Goal: Find specific page/section: Find specific page/section

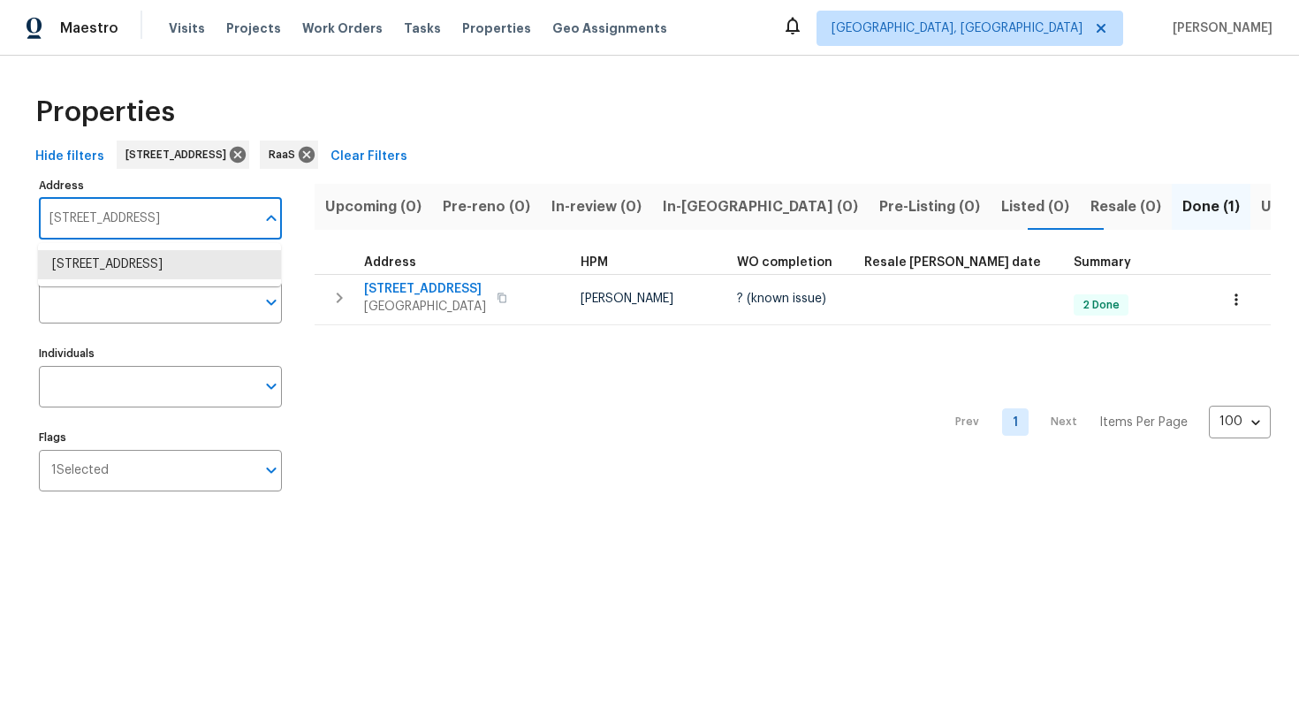
click at [138, 222] on input "5009 Bataan Rd Houston TX 77033" at bounding box center [147, 219] width 217 height 42
paste input "1413 Rabbit Peak Way, Hemet, CA 92545"
type input "1413 Rabbit Peak Way, Hemet, CA 92545"
click at [146, 262] on li "1413 Rabbit Peak Way Hemet CA 92545" at bounding box center [159, 264] width 243 height 29
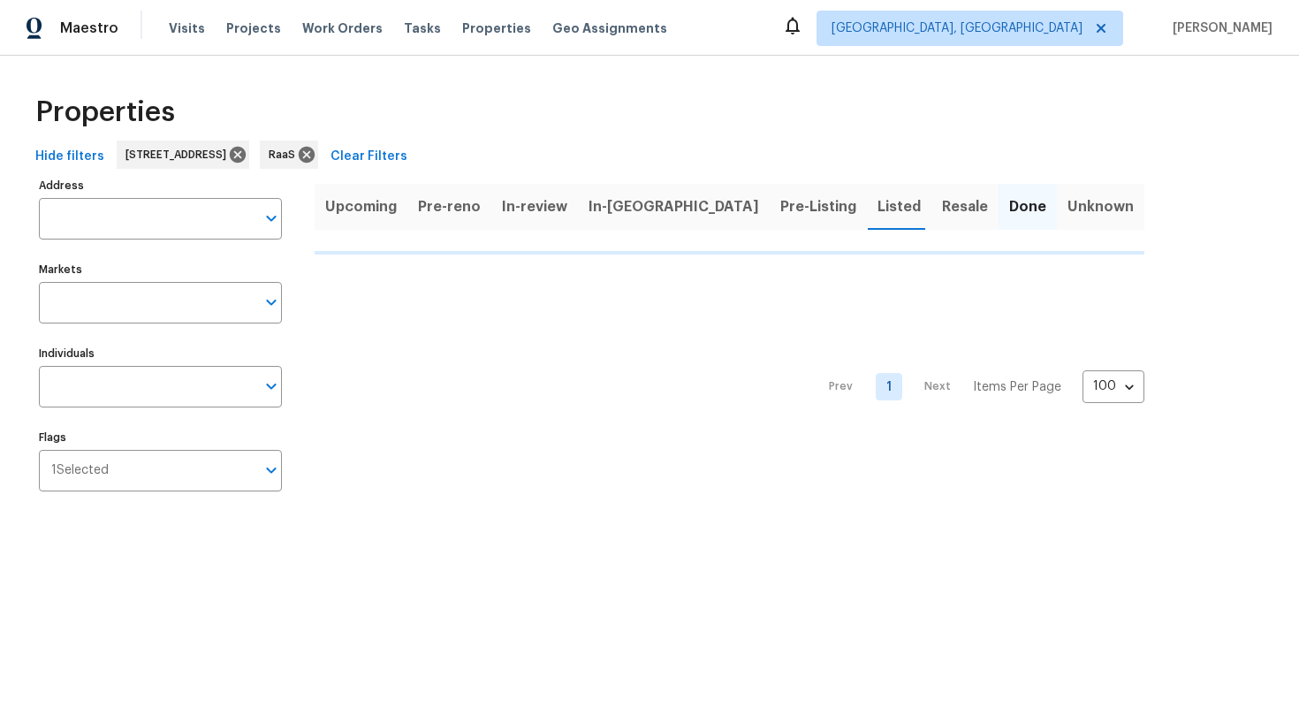
type input "1413 Rabbit Peak Way Hemet CA 92545"
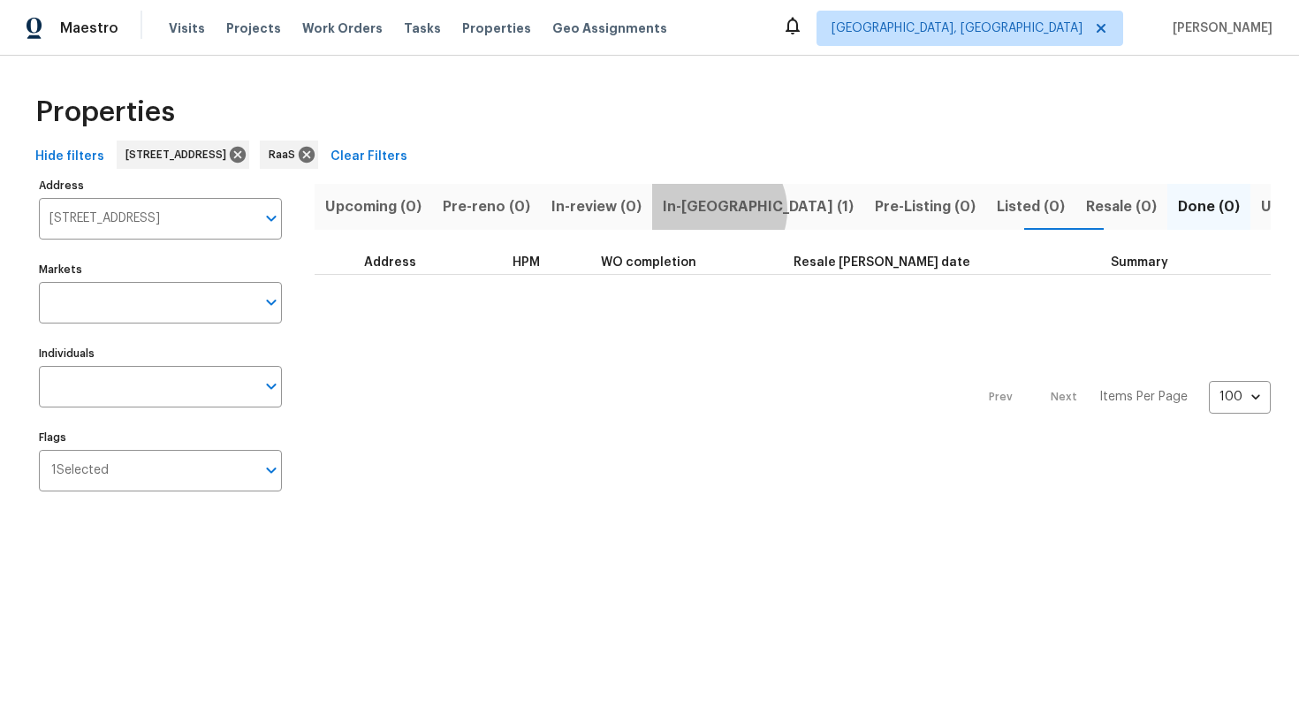
click at [706, 209] on span "In-reno (1)" at bounding box center [758, 206] width 191 height 25
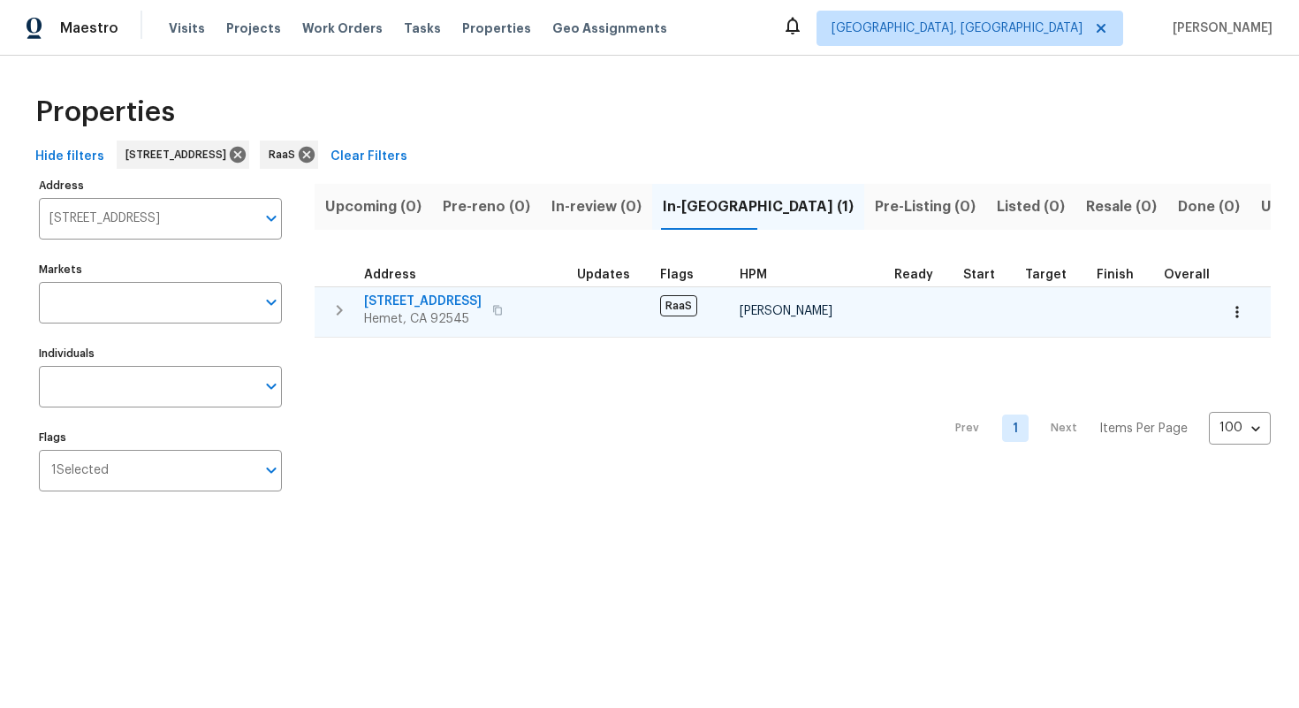
click at [395, 299] on span "1413 Rabbit Peak Way" at bounding box center [423, 302] width 118 height 18
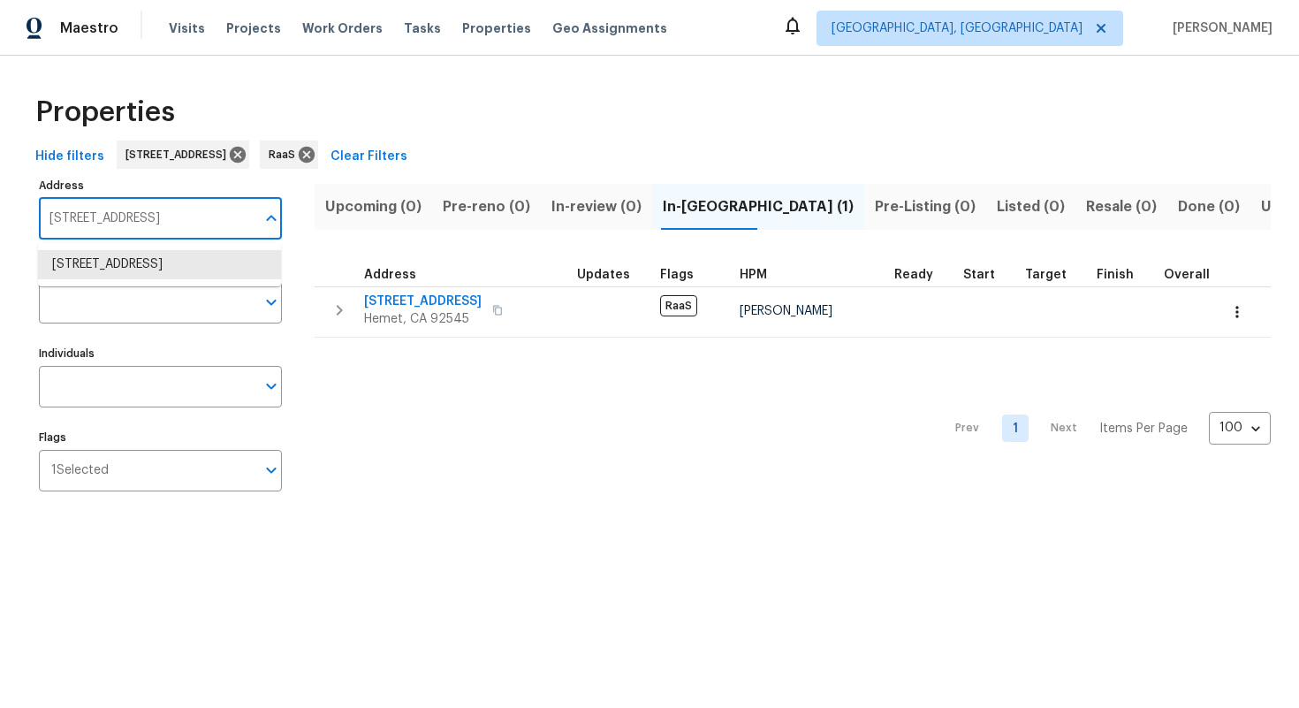
click at [193, 222] on input "1413 Rabbit Peak Way Hemet CA 92545" at bounding box center [147, 219] width 217 height 42
paste input "814 Walnut Hill Dr, Rowlett, TX 75088"
type input "1814 Walnut Hill Dr, Rowlett, TX 75088"
click at [141, 253] on li "1814 Walnut Hill Dr Rowlett TX 75088" at bounding box center [159, 264] width 243 height 29
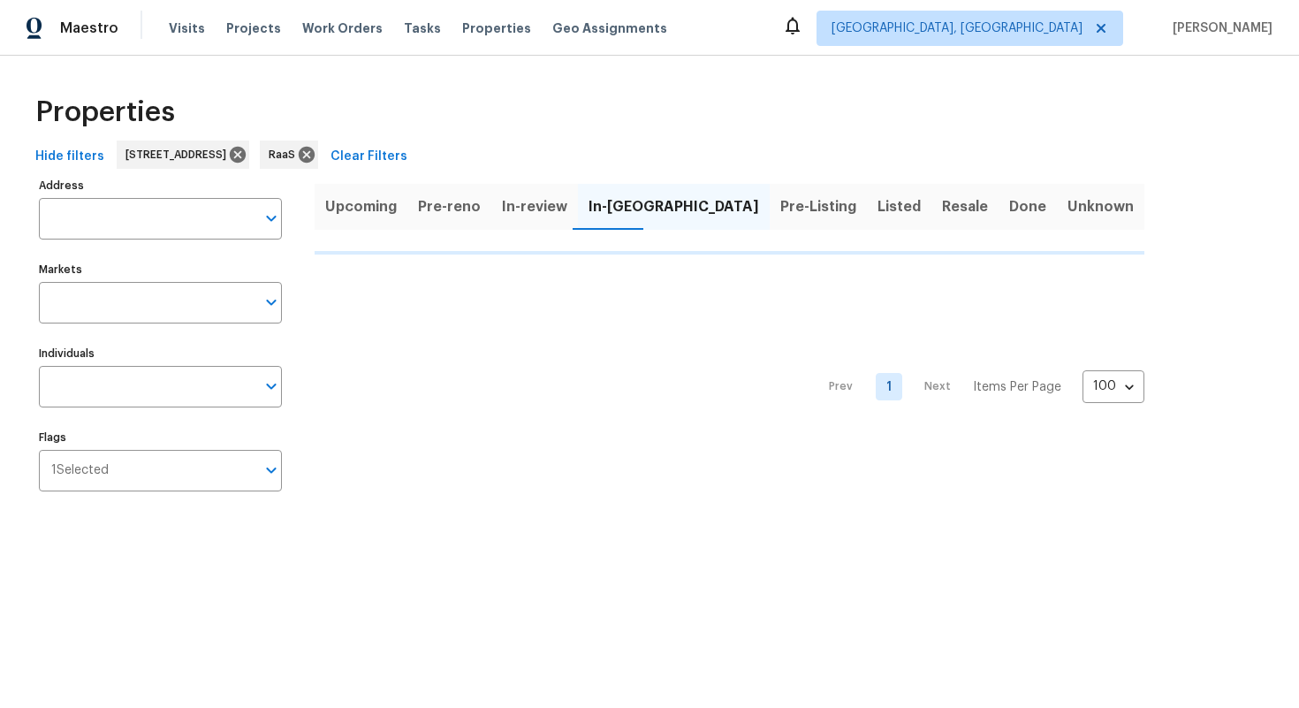
type input "1814 Walnut Hill Dr Rowlett TX 75088"
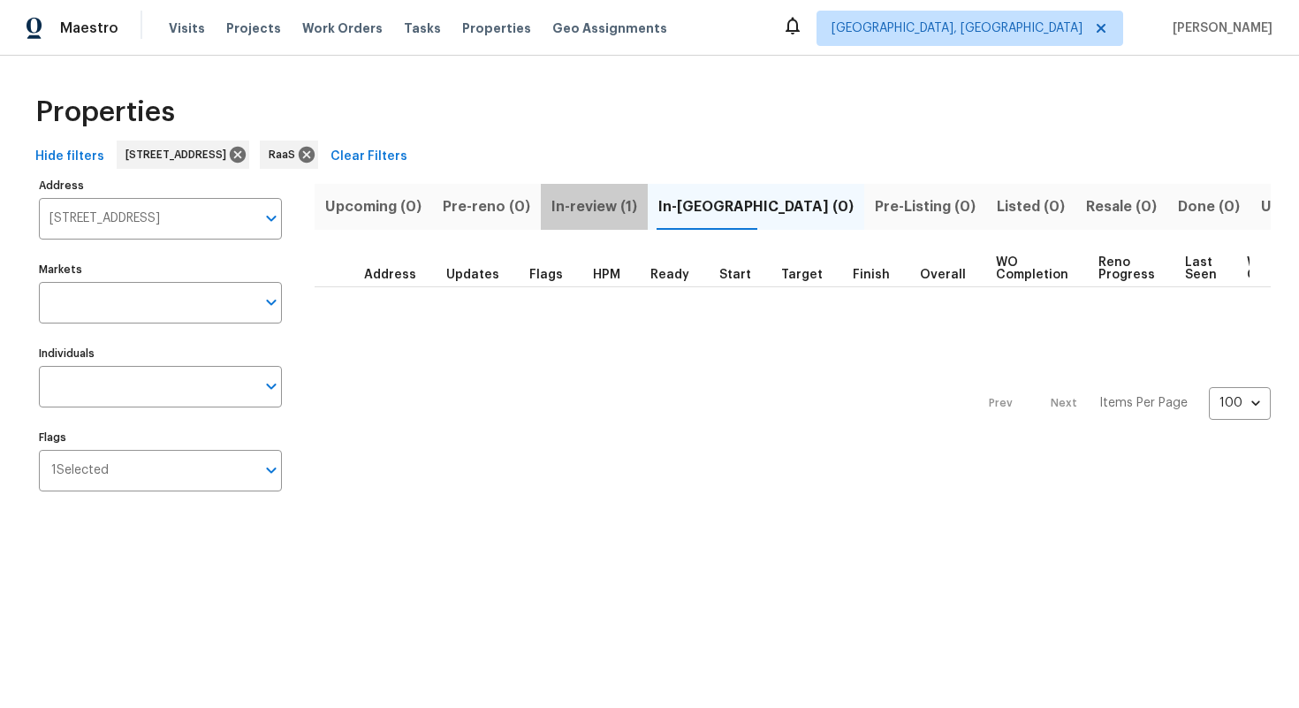
click at [603, 215] on span "In-review (1)" at bounding box center [595, 206] width 86 height 25
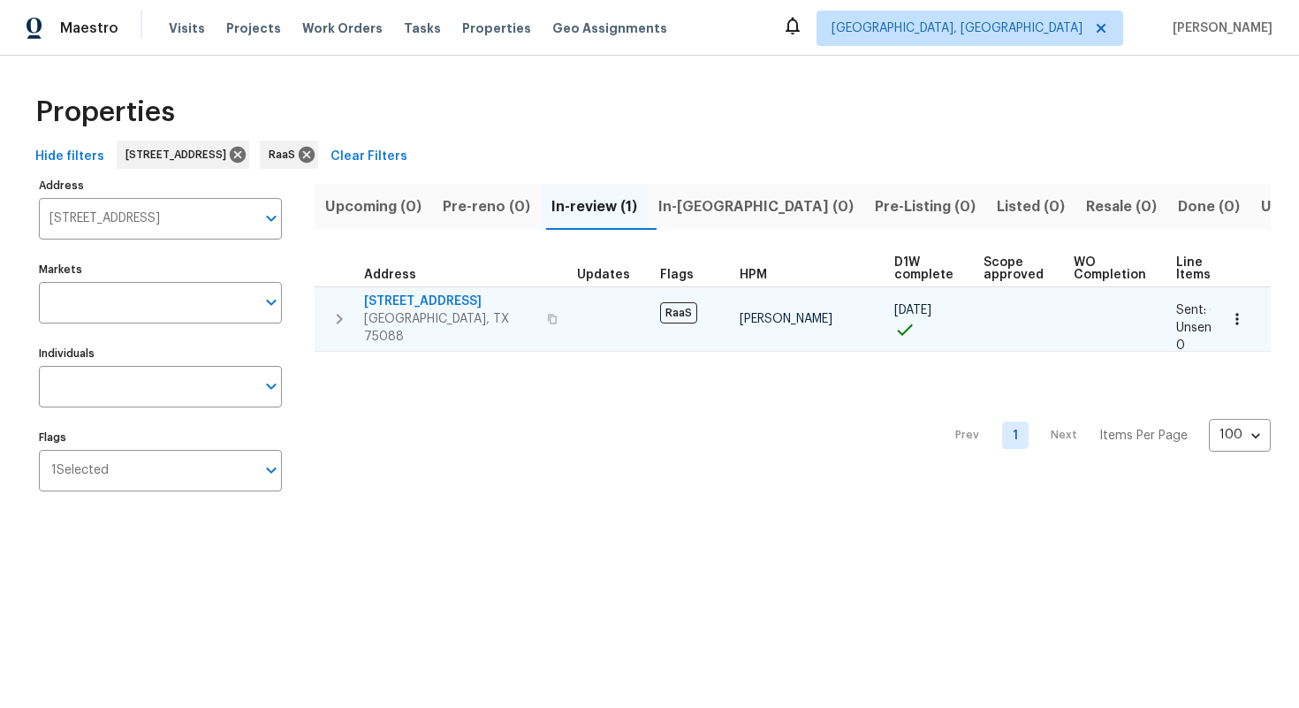
click at [390, 301] on span "1814 Walnut Hill Dr" at bounding box center [450, 302] width 172 height 18
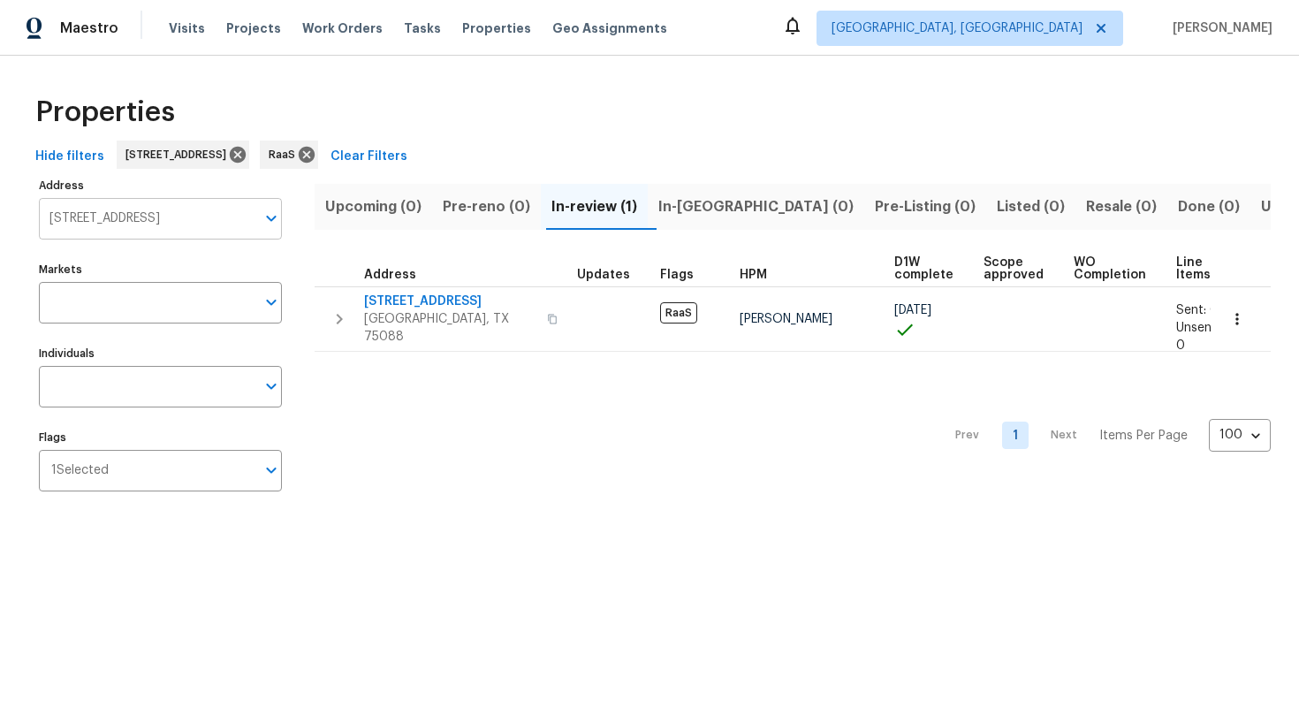
click at [136, 230] on input "1814 Walnut Hill Dr Rowlett TX 75088" at bounding box center [147, 219] width 217 height 42
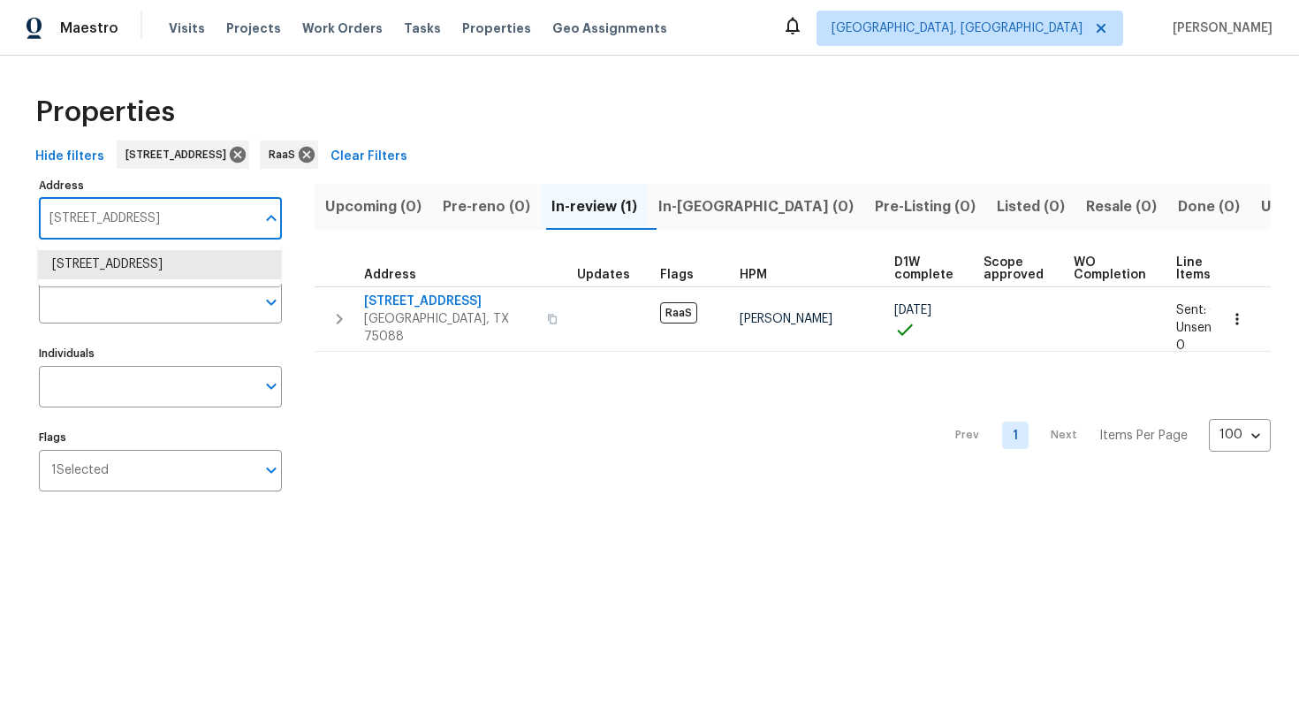
paste input "001 Ridgecrest Dr, McKinney, TX 75069"
type input "1001 Ridgecrest Dr, McKinney, TX 75069"
click at [126, 279] on li "1001 Ridgecrest Dr McKinney TX 75069" at bounding box center [159, 264] width 243 height 29
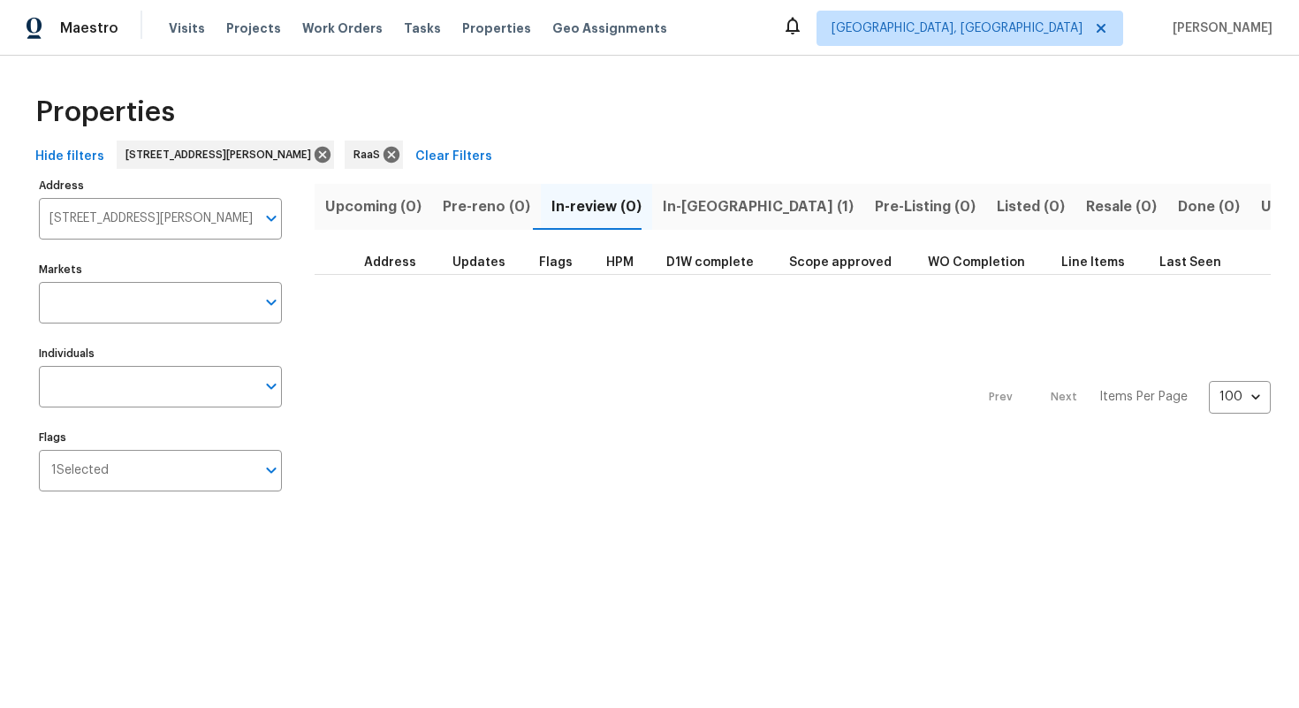
click at [712, 199] on span "In-reno (1)" at bounding box center [758, 206] width 191 height 25
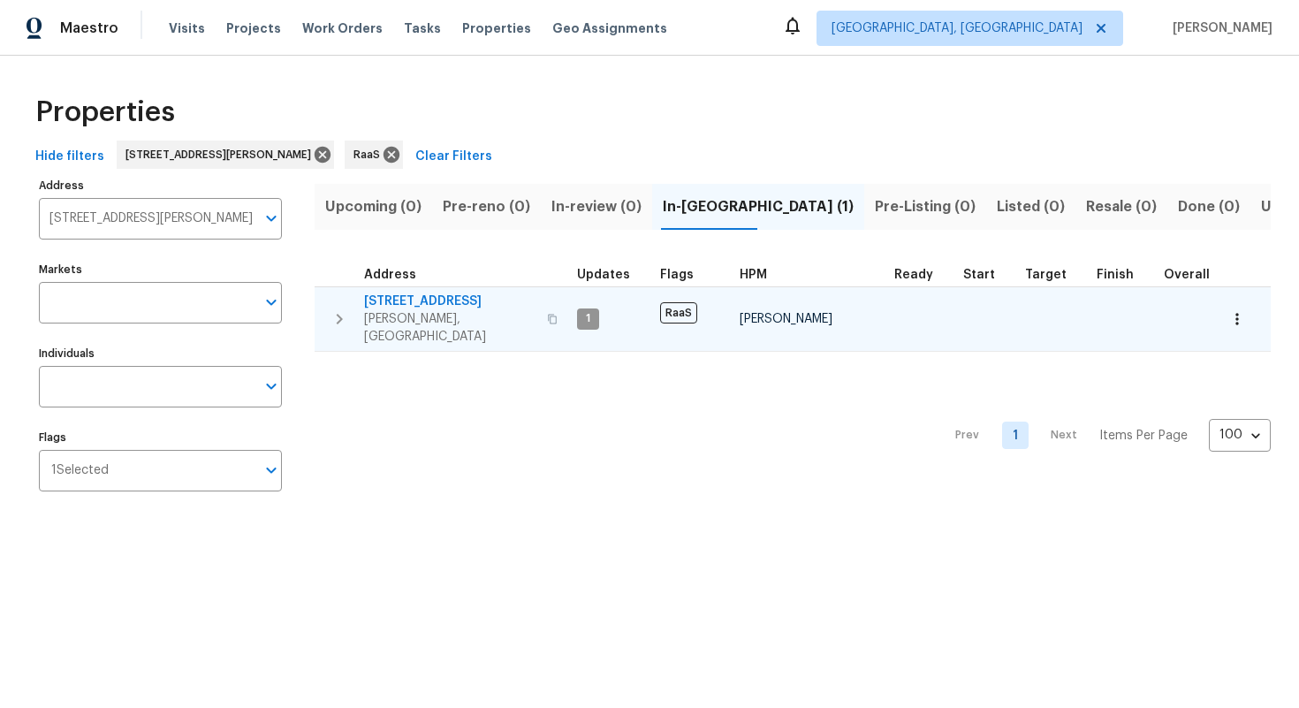
click at [424, 306] on span "1001 Ridgecrest Dr" at bounding box center [450, 302] width 172 height 18
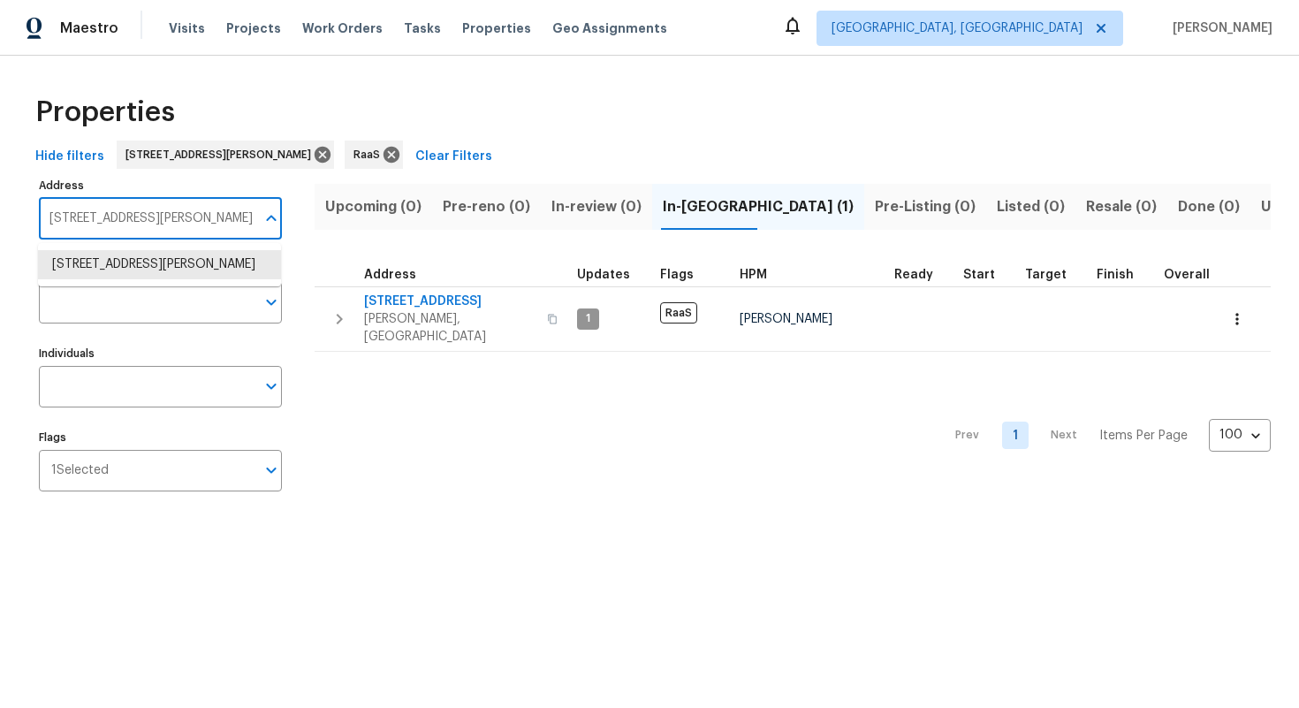
click at [176, 219] on input "1001 Ridgecrest Dr McKinney TX 75069" at bounding box center [147, 219] width 217 height 42
paste input "[STREET_ADDRESS]"
type input "[STREET_ADDRESS]"
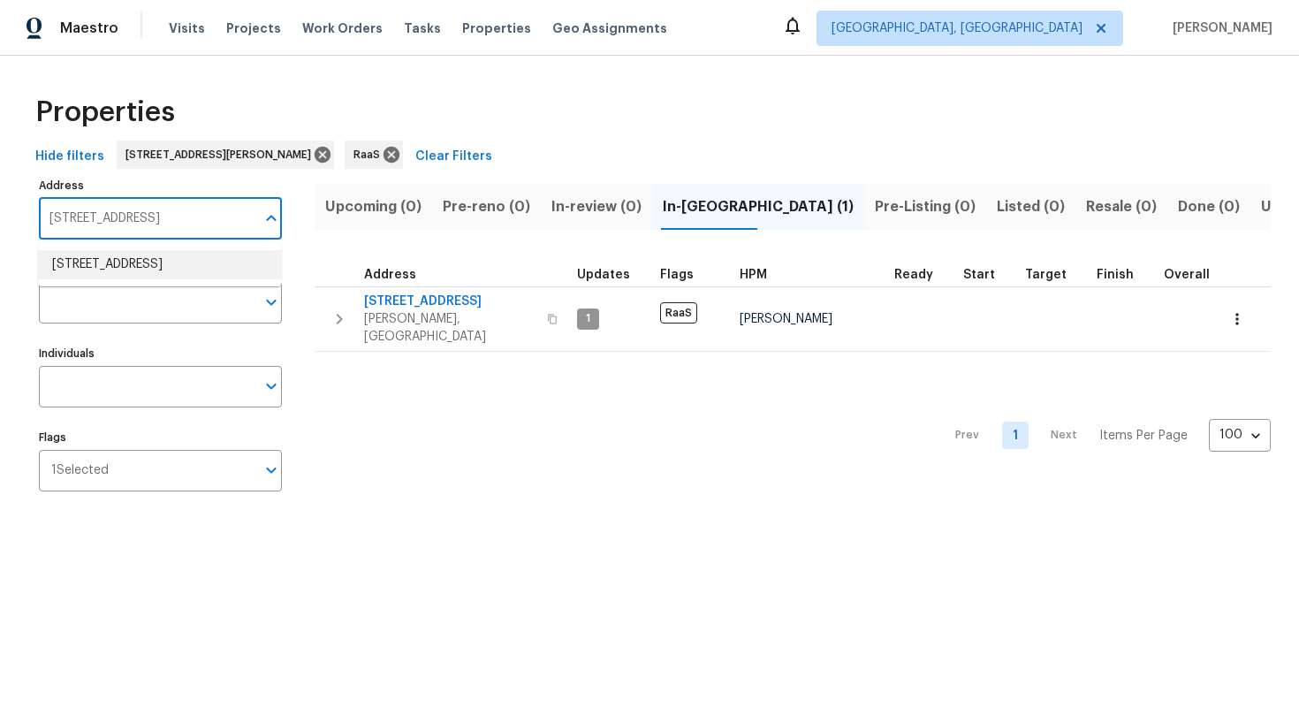
click at [121, 279] on li "8413 N Highland Ave Tampa FL 33604" at bounding box center [159, 264] width 243 height 29
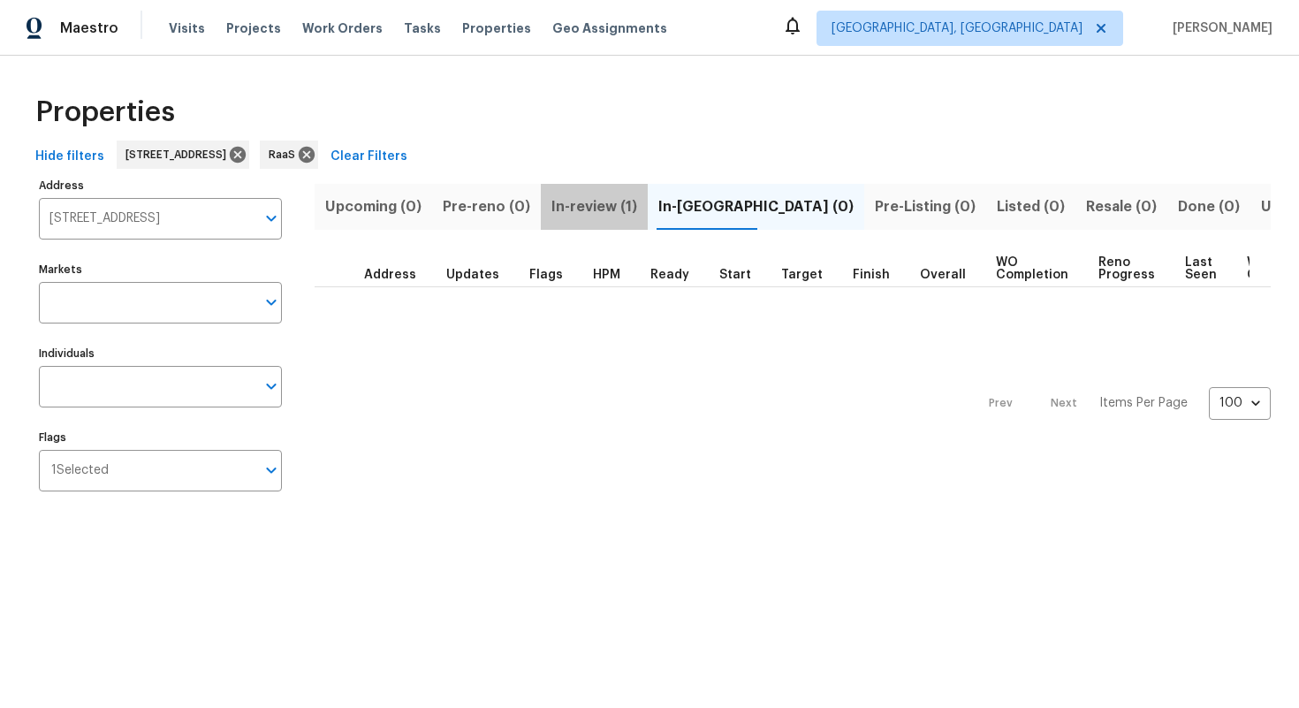
click at [583, 217] on span "In-review (1)" at bounding box center [595, 206] width 86 height 25
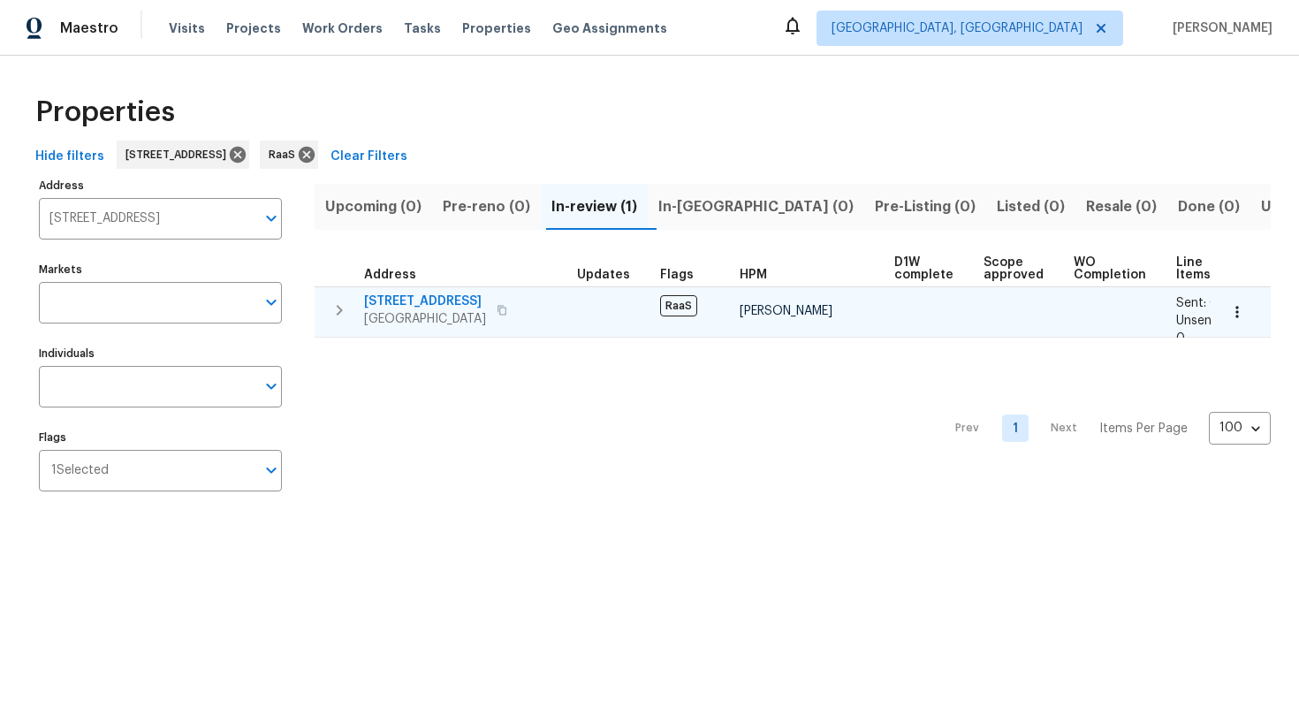
click at [415, 299] on span "8413 N Highland Ave" at bounding box center [425, 302] width 122 height 18
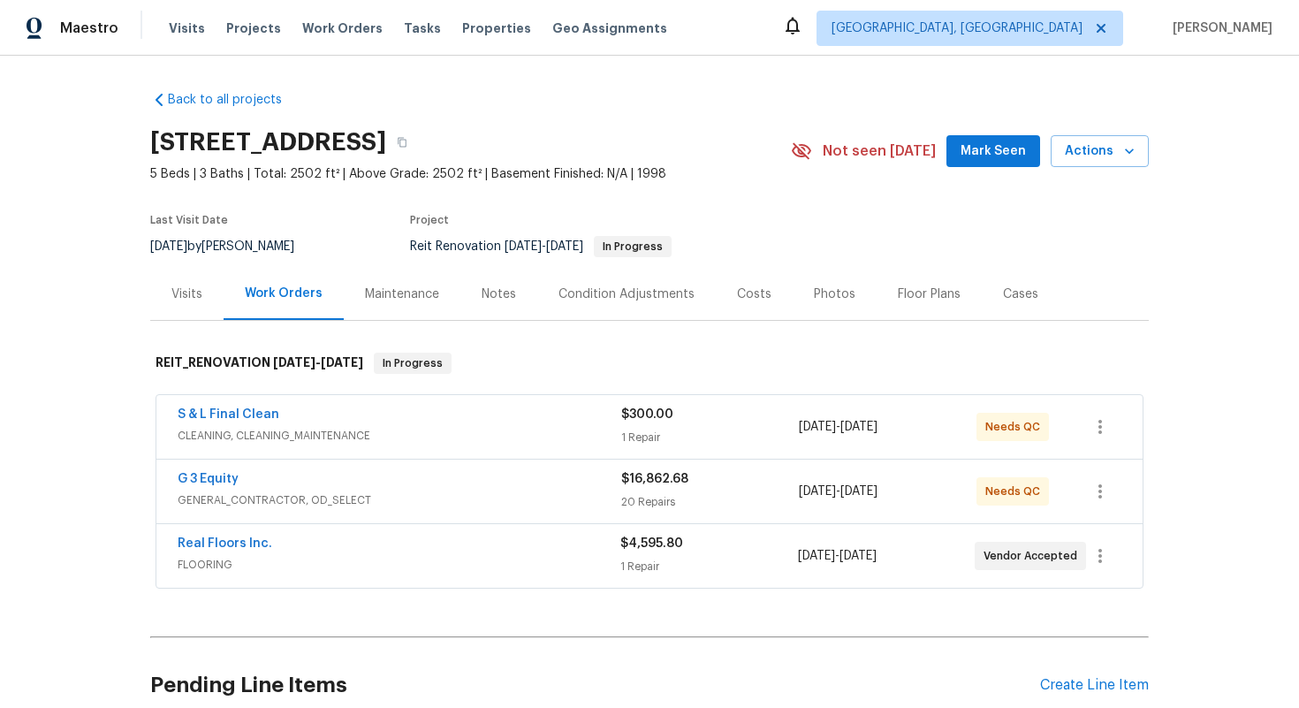
click at [737, 292] on div "Costs" at bounding box center [754, 295] width 34 height 18
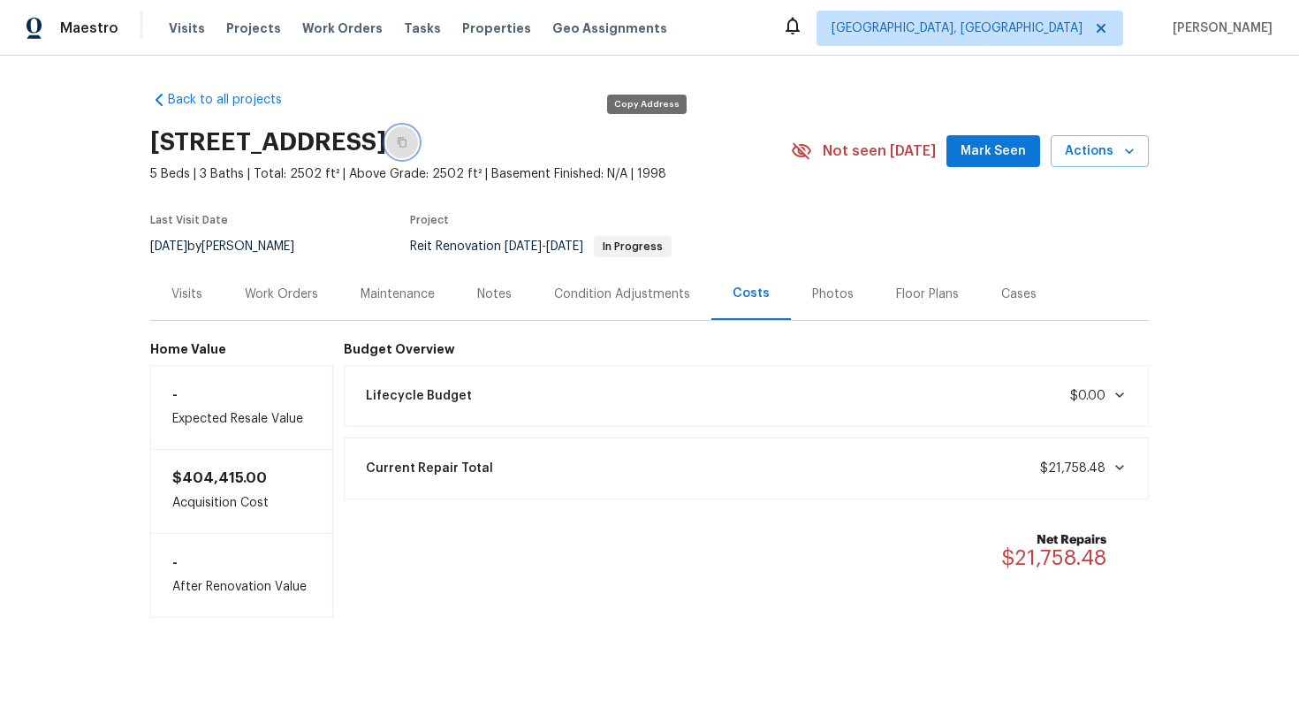
click at [407, 145] on icon "button" at bounding box center [402, 142] width 11 height 11
click at [265, 289] on div "Work Orders" at bounding box center [281, 295] width 73 height 18
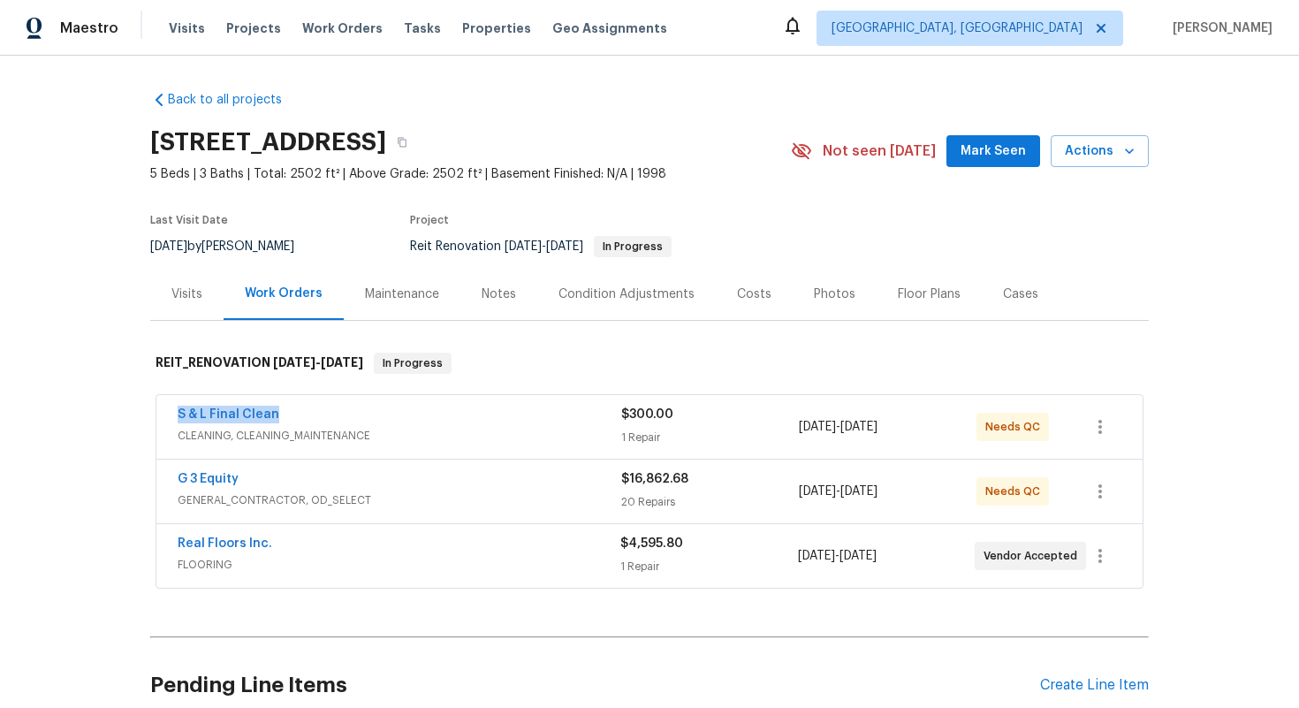
drag, startPoint x: 161, startPoint y: 413, endPoint x: 331, endPoint y: 414, distance: 170.6
click at [331, 414] on div "S & L Final Clean CLEANING, CLEANING_MAINTENANCE $300.00 1 Repair 10/7/2025 - 1…" at bounding box center [649, 427] width 986 height 64
copy link "S & L Final Clean"
drag, startPoint x: 171, startPoint y: 481, endPoint x: 287, endPoint y: 481, distance: 116.7
click at [288, 481] on div "G 3 Equity GENERAL_CONTRACTOR, OD_SELECT $16,862.68 20 Repairs 9/26/2025 - 10/4…" at bounding box center [649, 492] width 986 height 64
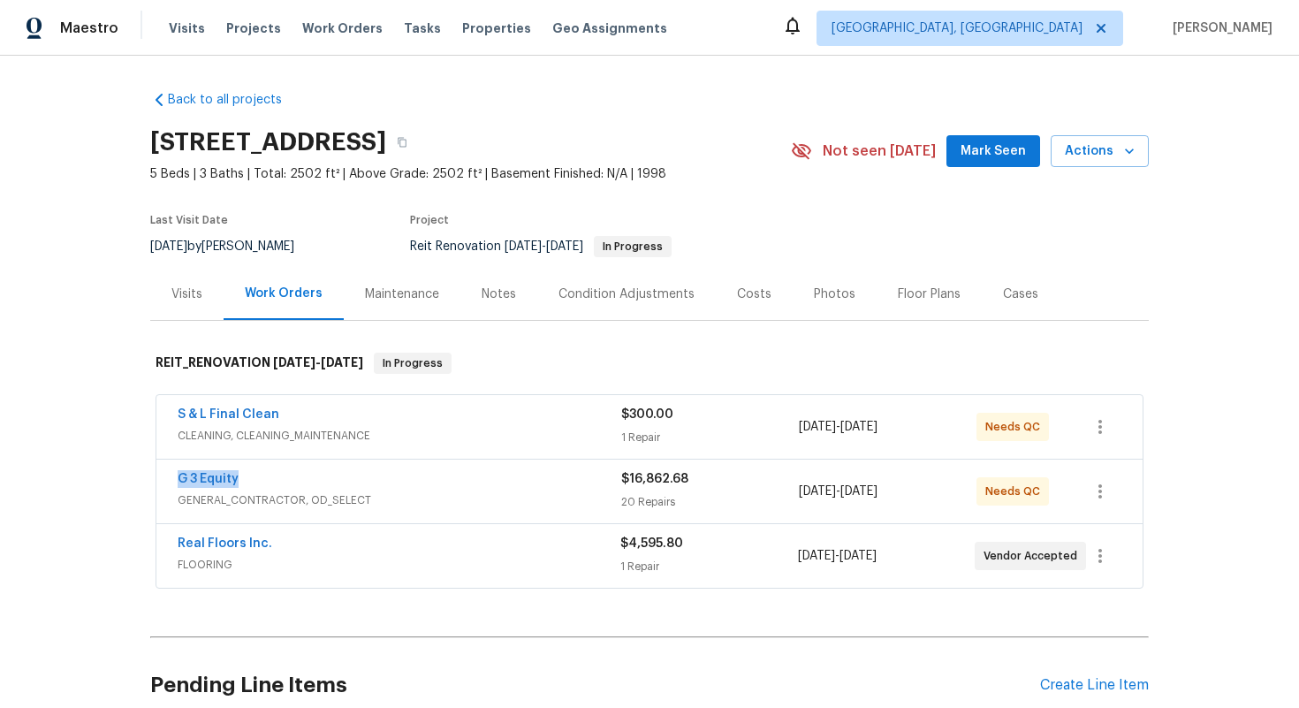
copy link "G 3 Equity"
drag, startPoint x: 171, startPoint y: 540, endPoint x: 292, endPoint y: 537, distance: 121.1
click at [292, 537] on div "Real Floors Inc. FLOORING $4,595.80 1 Repair 10/6/2025 - 10/6/2025 Vendor Accep…" at bounding box center [649, 556] width 986 height 64
copy link "Real Floors Inc."
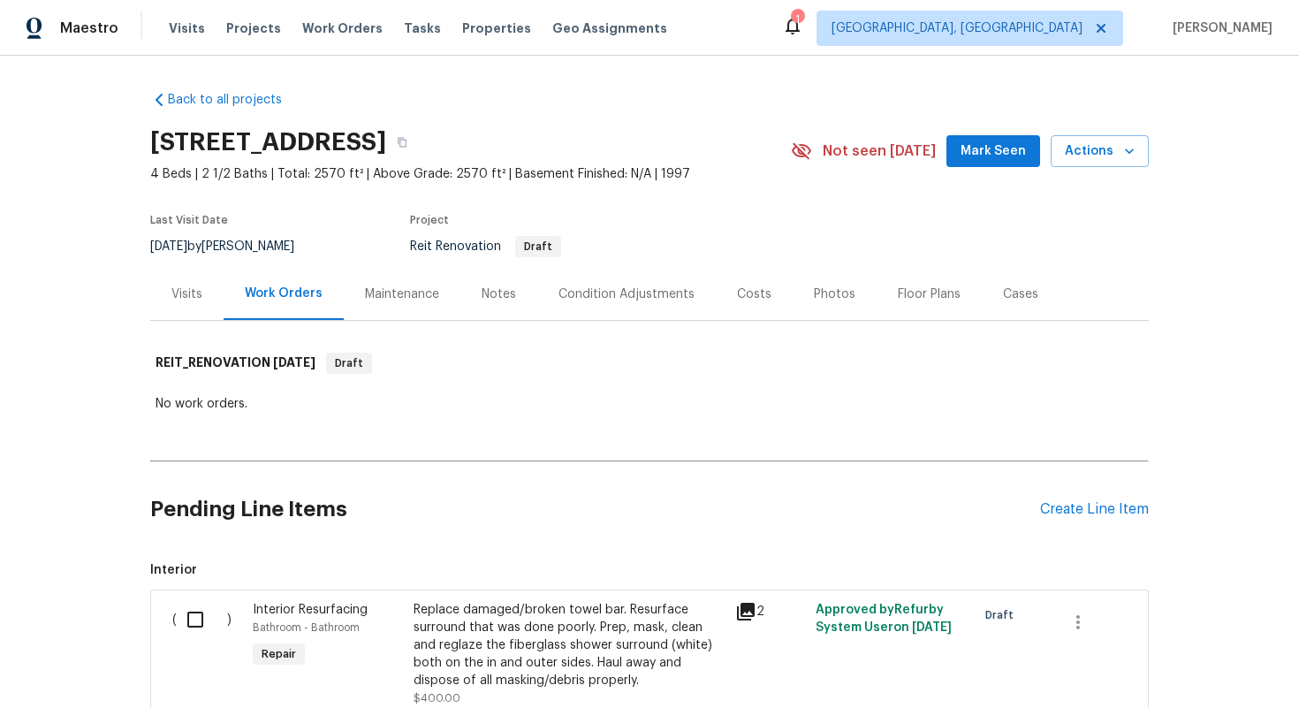
click at [743, 287] on div "Costs" at bounding box center [754, 295] width 34 height 18
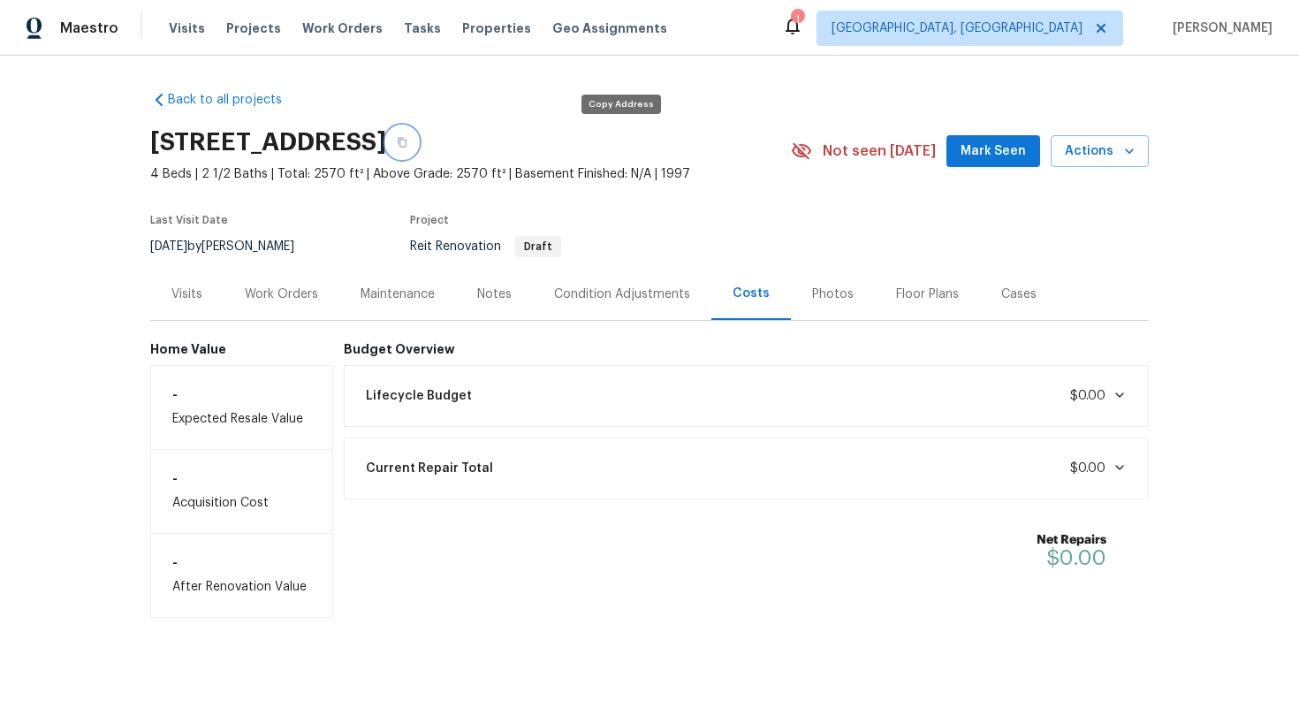
click at [407, 141] on icon "button" at bounding box center [402, 142] width 11 height 11
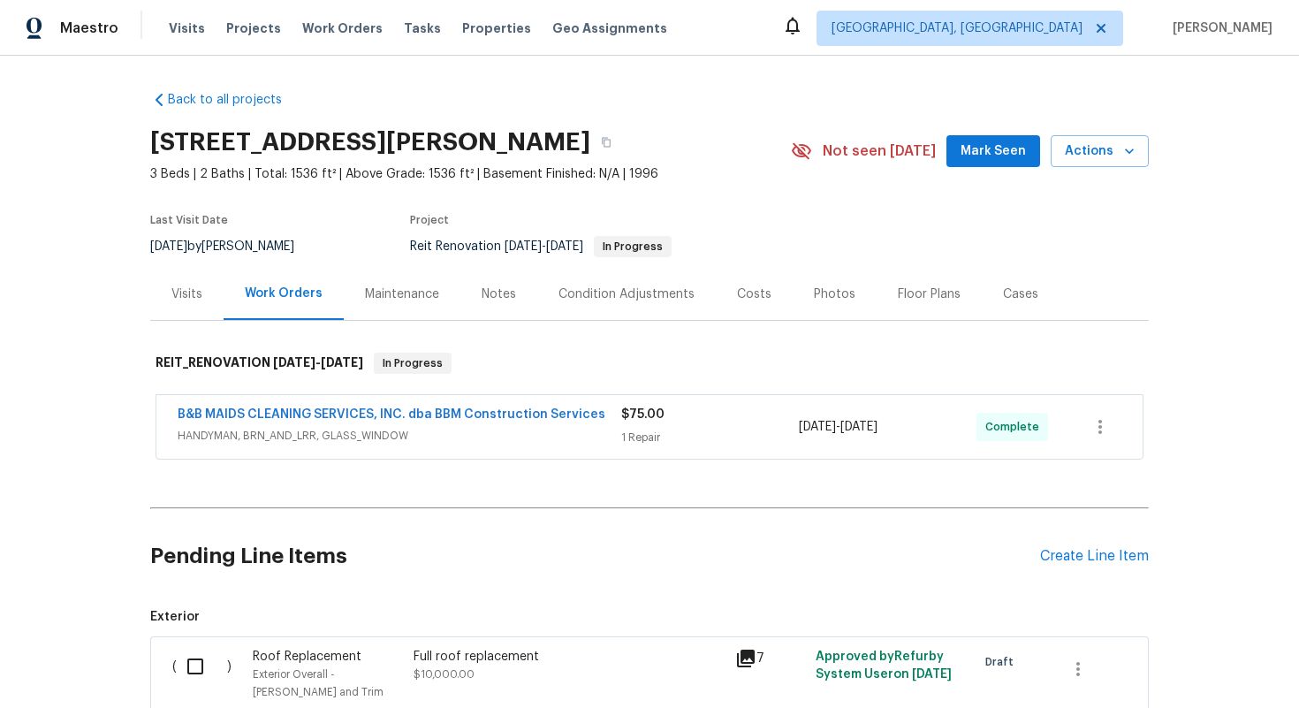
click at [738, 295] on div "Costs" at bounding box center [754, 295] width 34 height 18
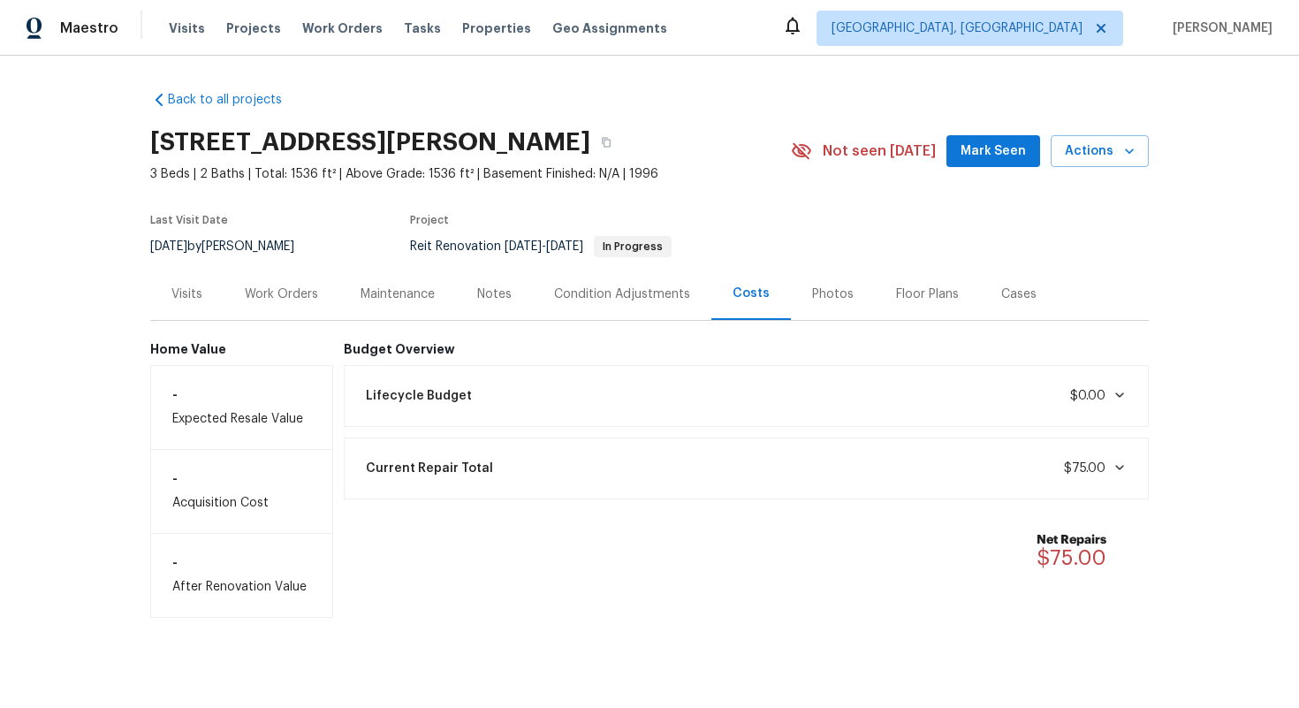
click at [279, 287] on div "Work Orders" at bounding box center [281, 295] width 73 height 18
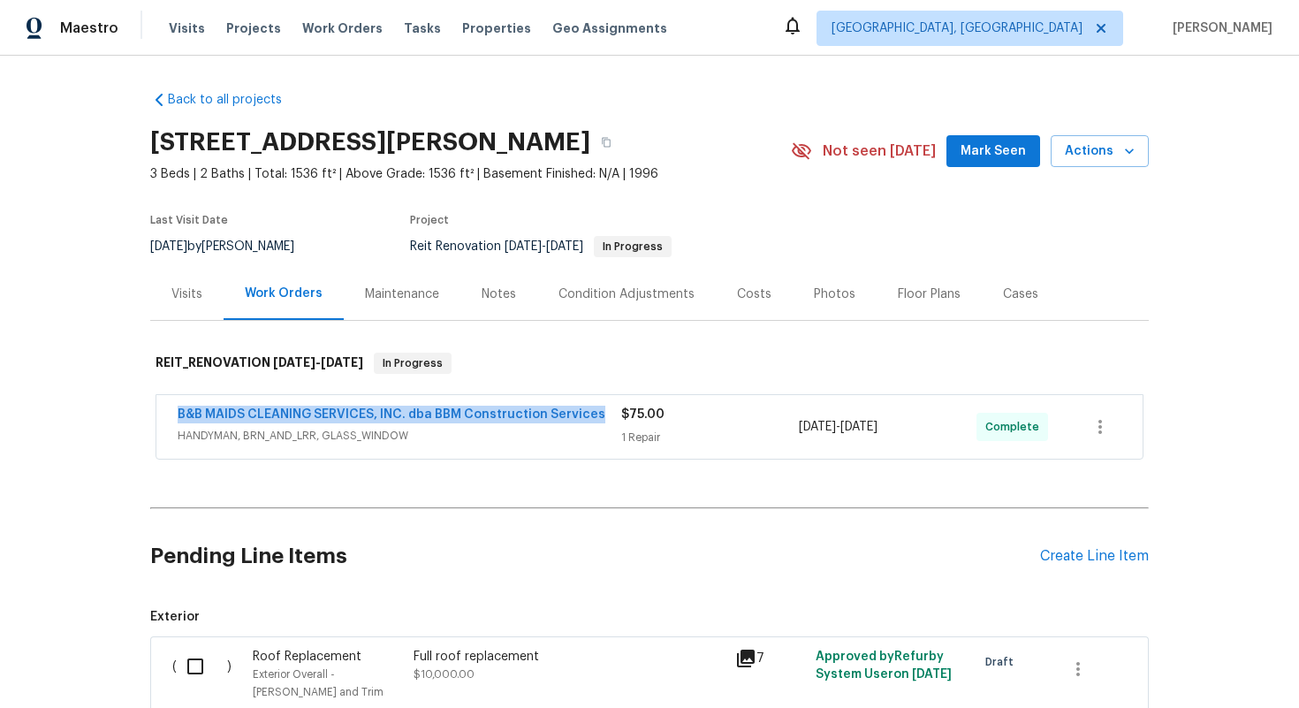
drag, startPoint x: 171, startPoint y: 410, endPoint x: 607, endPoint y: 408, distance: 435.8
click at [607, 408] on div "B&B MAIDS CLEANING SERVICES, INC. dba BBM Construction Services HANDYMAN, BRN_A…" at bounding box center [649, 427] width 986 height 64
copy link "B&B MAIDS CLEANING SERVICES, INC. dba BBM Construction Services"
click at [612, 144] on icon "button" at bounding box center [606, 142] width 11 height 11
copy link "B&B MAIDS CLEANING SERVICES, INC. dba BBM Construction Services"
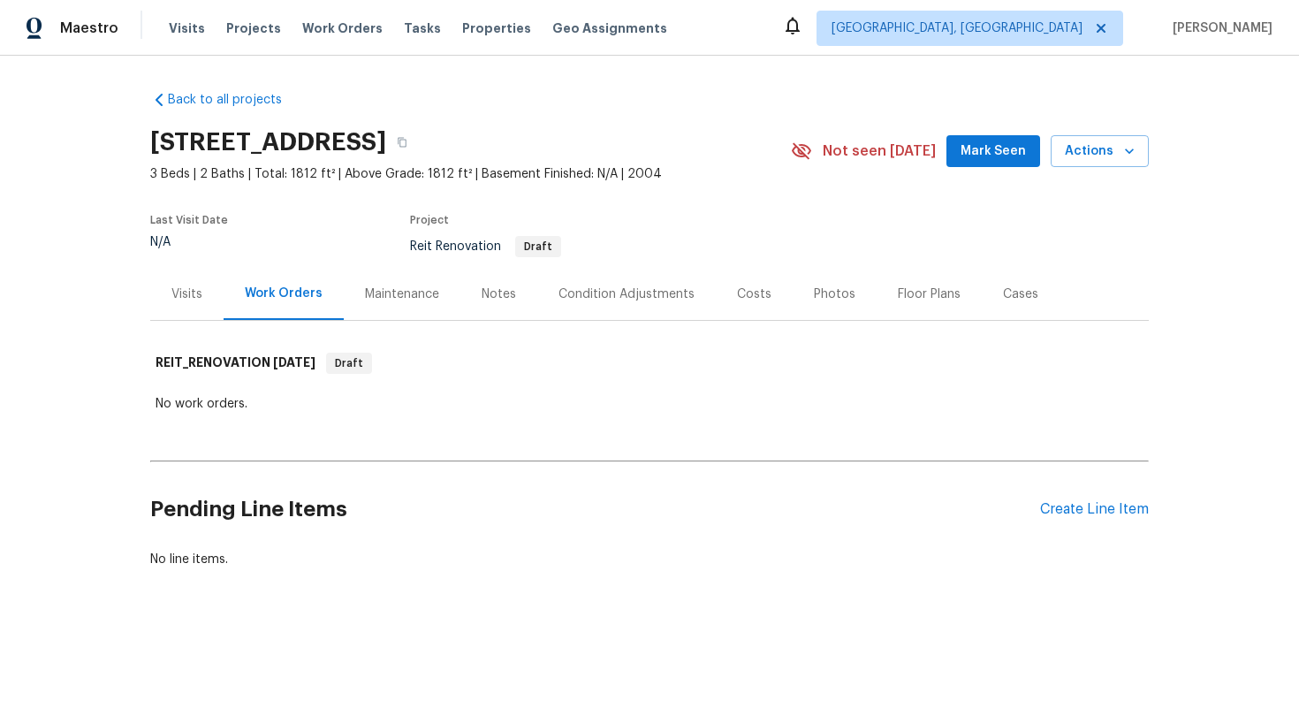
click at [743, 301] on div "Costs" at bounding box center [754, 295] width 34 height 18
